Goal: Information Seeking & Learning: Learn about a topic

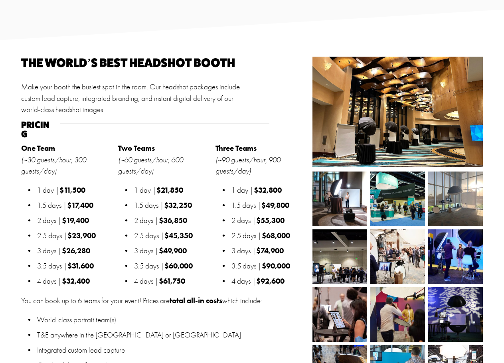
scroll to position [759, 0]
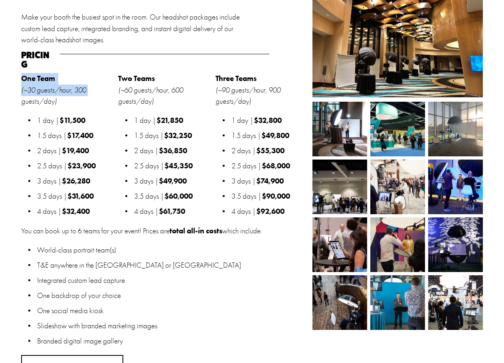
drag, startPoint x: 30, startPoint y: 75, endPoint x: 143, endPoint y: 80, distance: 113.9
click at [102, 79] on p "One Team (~30 guests/hour, 300 guests/day)" at bounding box center [67, 90] width 93 height 34
drag, startPoint x: 187, startPoint y: 69, endPoint x: 200, endPoint y: 70, distance: 13.7
click at [201, 73] on p "Two Teams (~60 guests/hour, 600 guests/day)" at bounding box center [164, 90] width 93 height 34
drag, startPoint x: 227, startPoint y: 64, endPoint x: 273, endPoint y: 63, distance: 46.3
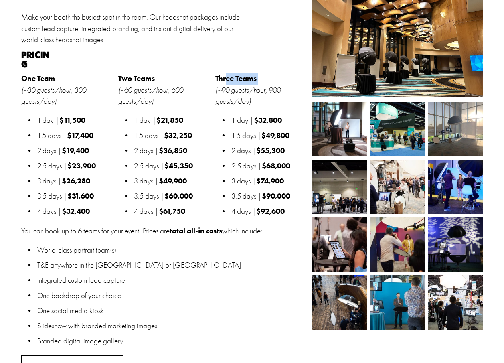
click at [275, 63] on div "The world’s best headshot booth Make your booth the busiest spot in the room. O…" at bounding box center [252, 191] width 504 height 408
drag, startPoint x: 247, startPoint y: 75, endPoint x: 243, endPoint y: 78, distance: 5.1
click at [248, 75] on strong "Three Teams" at bounding box center [236, 78] width 41 height 9
drag, startPoint x: 290, startPoint y: 204, endPoint x: 236, endPoint y: 204, distance: 54.7
click at [236, 206] on p "4 days | $92,600" at bounding box center [270, 212] width 77 height 12
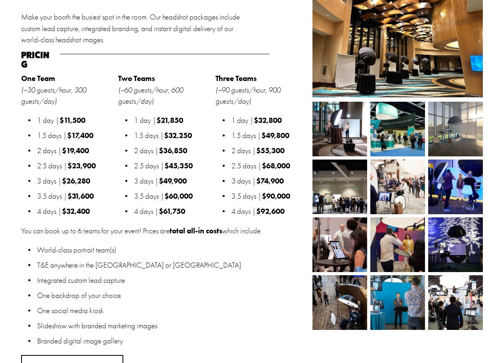
drag, startPoint x: 170, startPoint y: 244, endPoint x: 200, endPoint y: 212, distance: 43.8
click at [171, 245] on p "World-class portrait team(s)" at bounding box center [172, 251] width 271 height 12
drag, startPoint x: 261, startPoint y: 212, endPoint x: 277, endPoint y: 203, distance: 18.6
click at [295, 201] on div "Three Teams (~90 guests/hour, 900 guests/day) 1 day | $32,800 1.5 days | $49,80…" at bounding box center [262, 147] width 93 height 148
drag, startPoint x: 269, startPoint y: 203, endPoint x: 261, endPoint y: 208, distance: 10.0
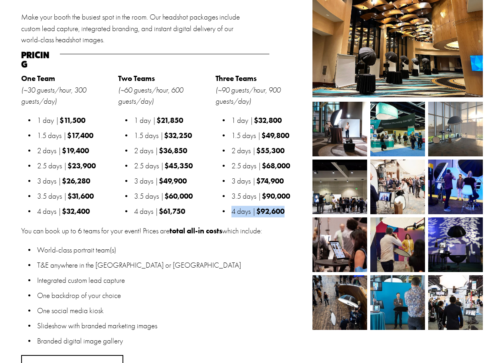
click at [269, 207] on strong "$92,600" at bounding box center [270, 211] width 28 height 9
drag, startPoint x: 189, startPoint y: 248, endPoint x: 195, endPoint y: 251, distance: 6.6
click at [190, 249] on ul "World-class portrait team(s) T&E anywhere in the [GEOGRAPHIC_DATA] or [GEOGRAPH…" at bounding box center [164, 296] width 287 height 103
click at [114, 170] on div "The world’s best headshot booth Make your booth the busiest spot in the room. O…" at bounding box center [252, 191] width 504 height 408
